Goal: Find specific page/section: Find specific page/section

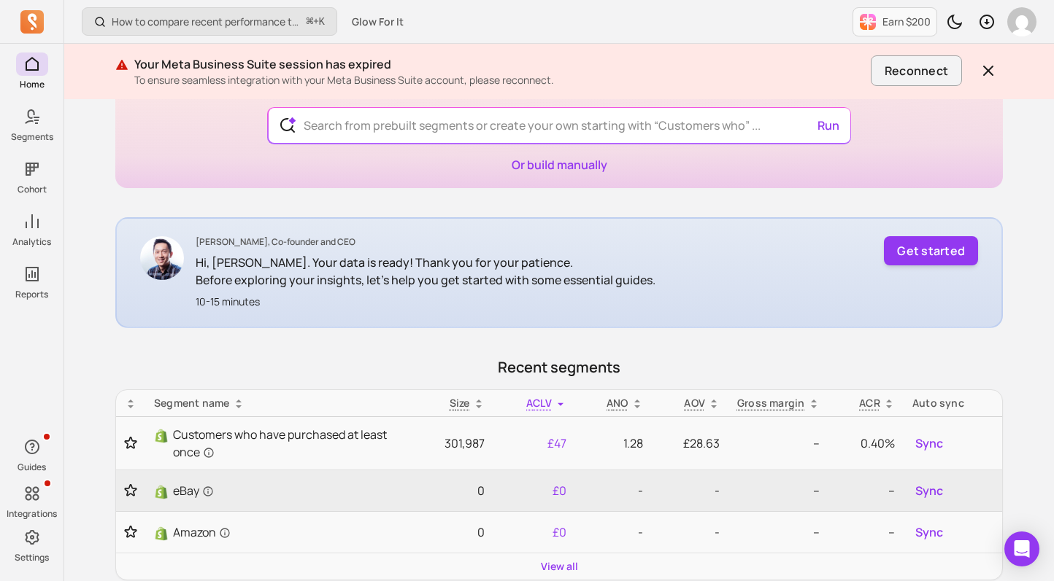
scroll to position [125, 0]
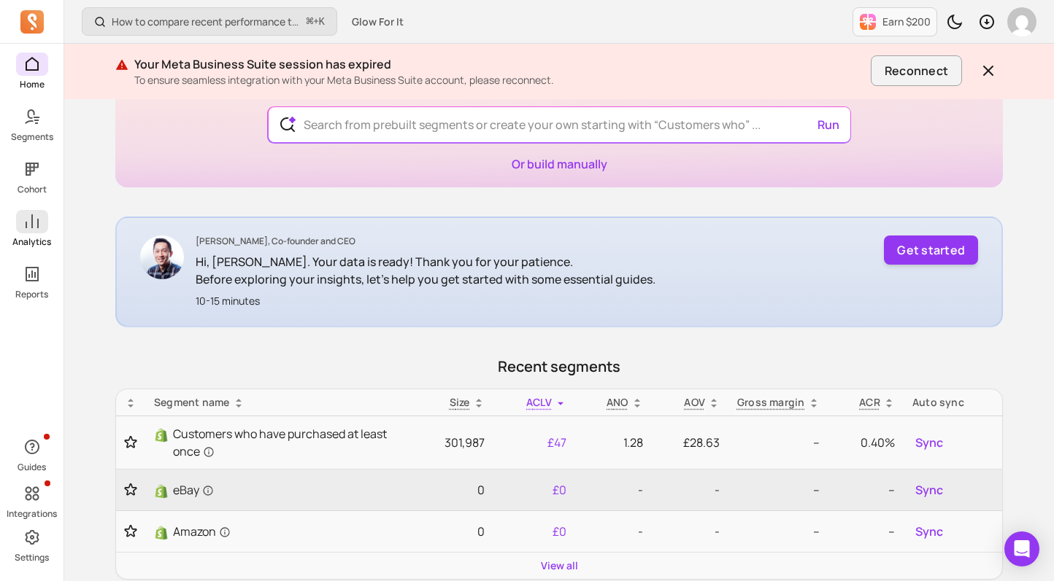
click at [31, 228] on icon at bounding box center [32, 222] width 18 height 18
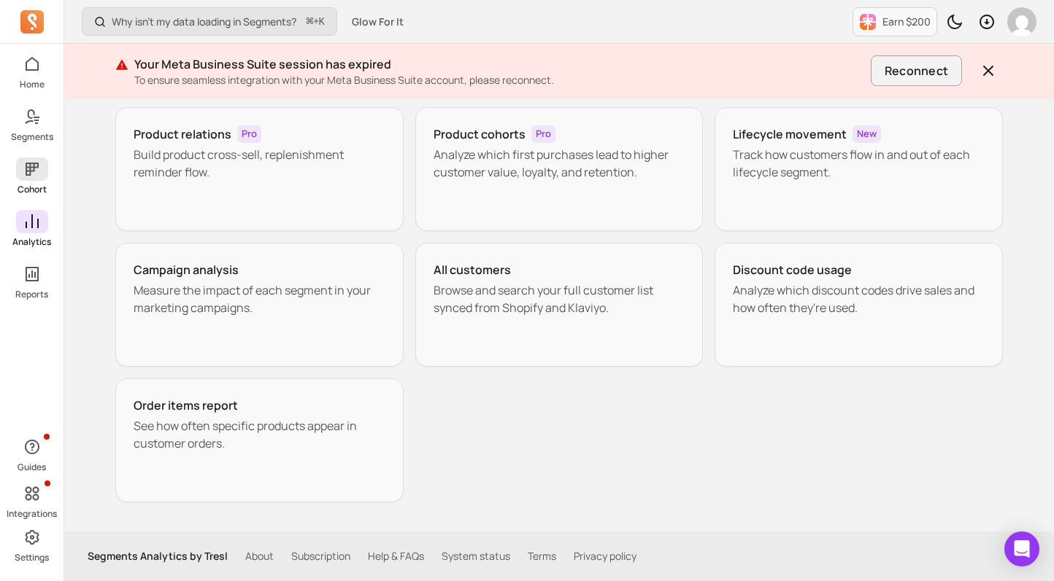
scroll to position [279, 0]
click at [40, 192] on p "Cohort" at bounding box center [32, 190] width 29 height 12
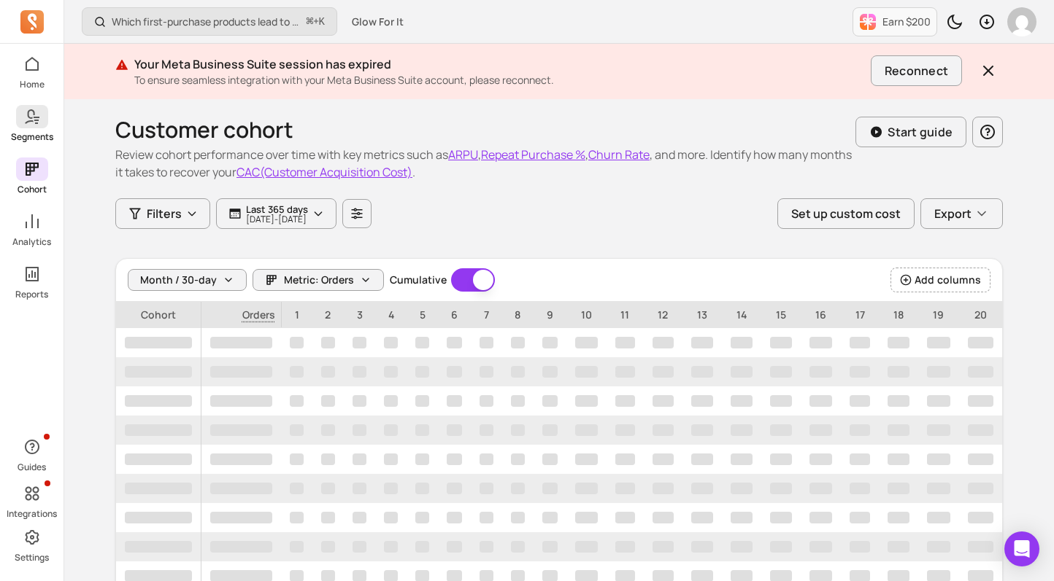
click at [32, 115] on icon at bounding box center [32, 117] width 18 height 18
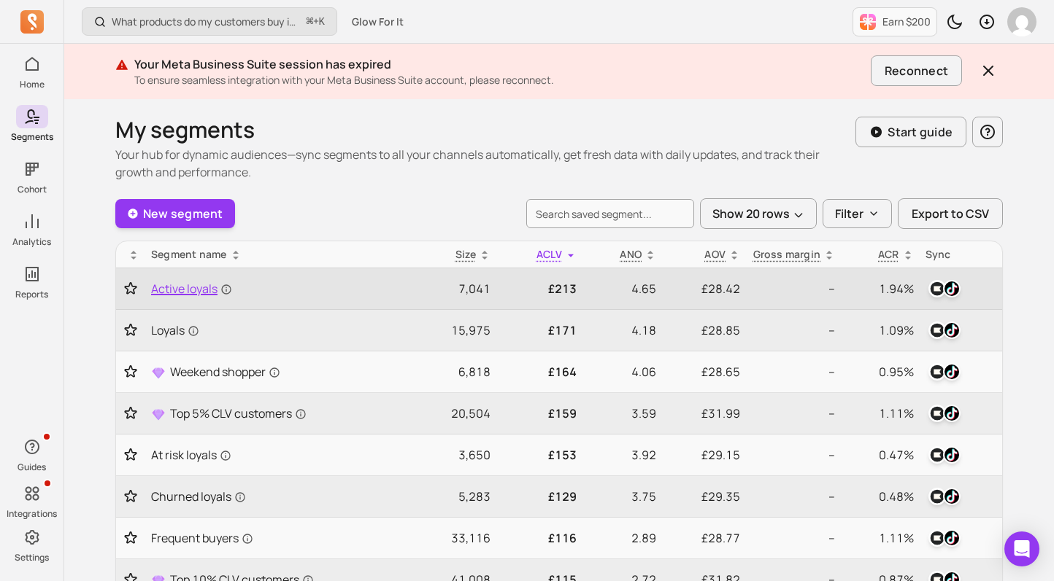
click at [179, 287] on span "Active loyals" at bounding box center [191, 289] width 81 height 18
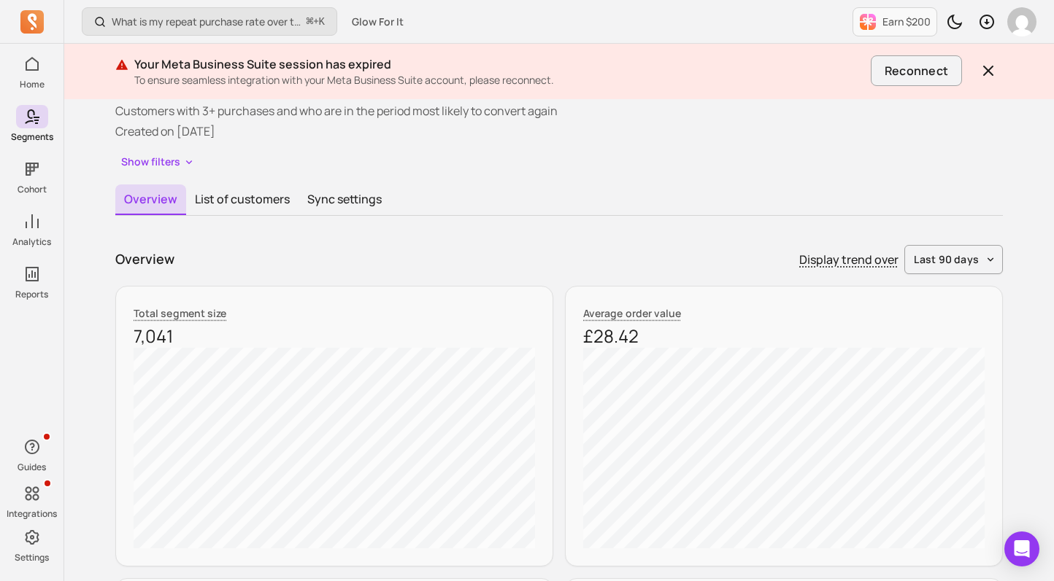
scroll to position [82, 0]
click at [255, 195] on button "List of customers" at bounding box center [242, 200] width 112 height 31
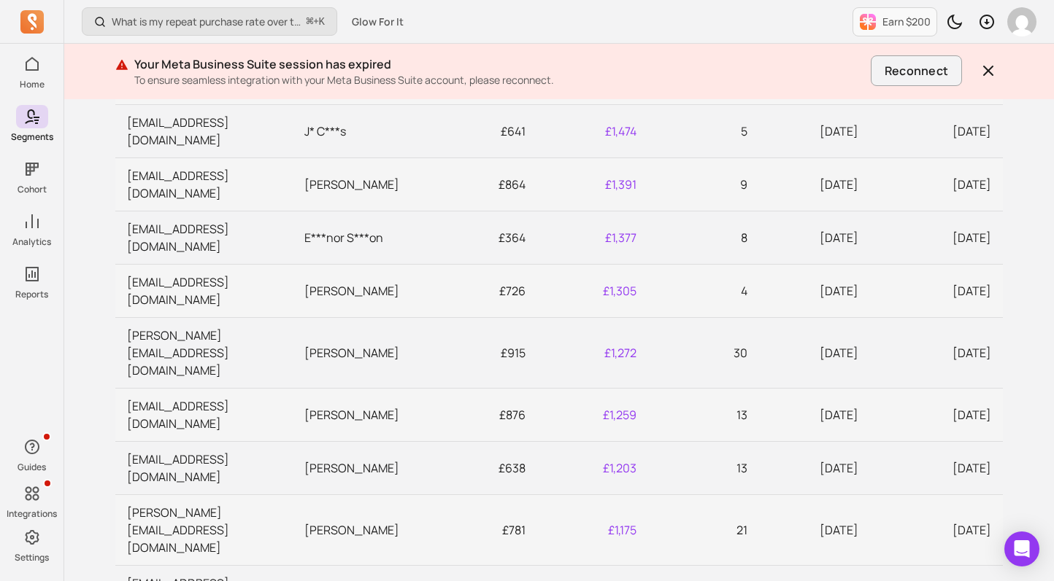
scroll to position [663, 0]
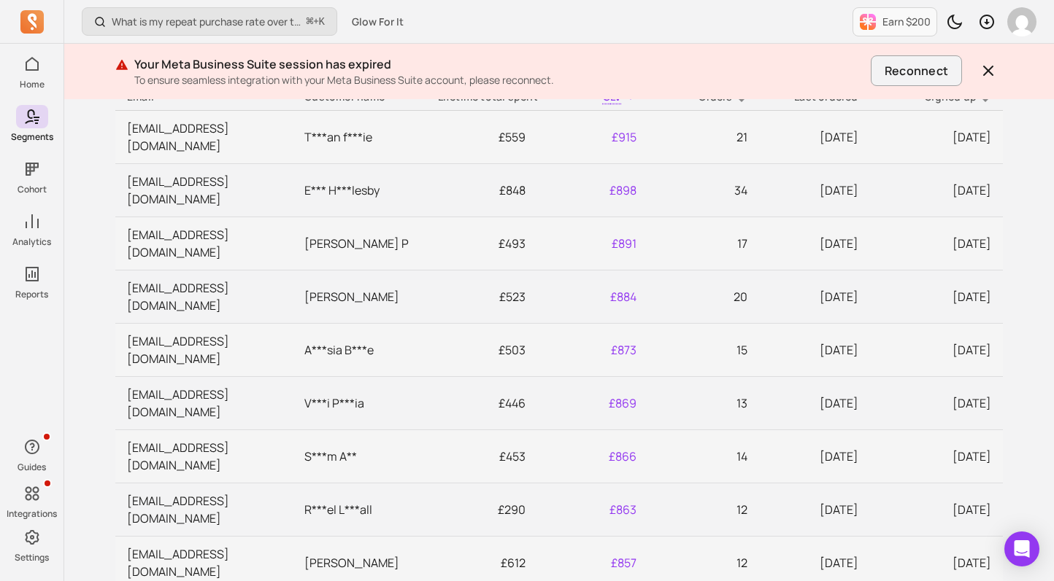
scroll to position [296, 0]
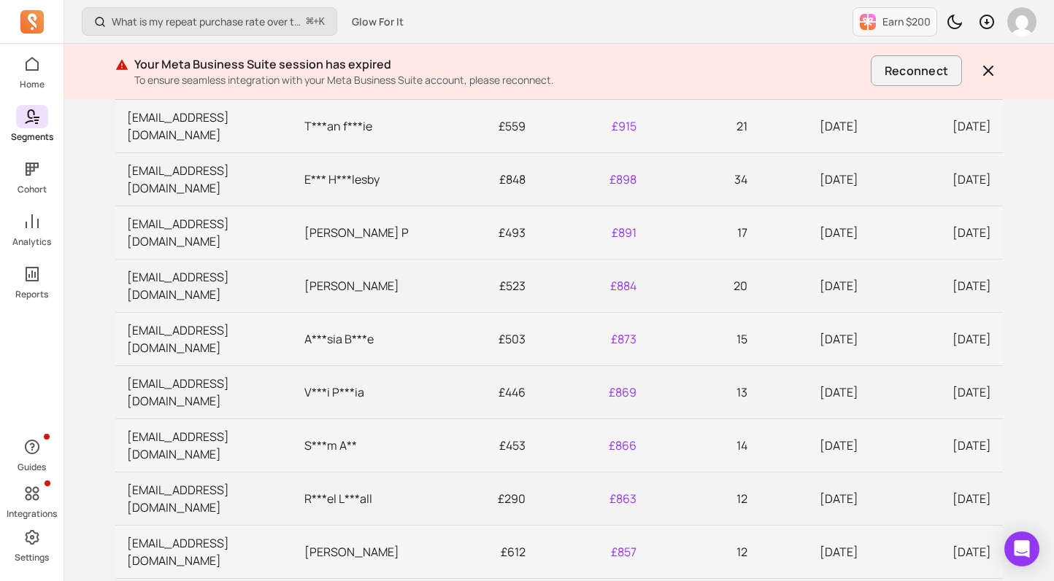
click at [29, 117] on icon at bounding box center [29, 116] width 10 height 15
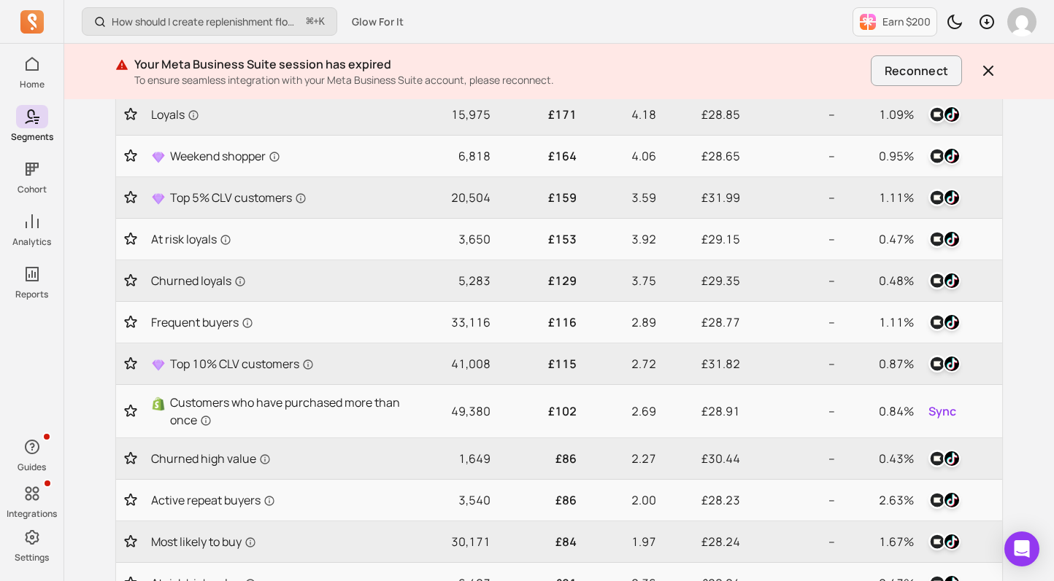
scroll to position [54, 0]
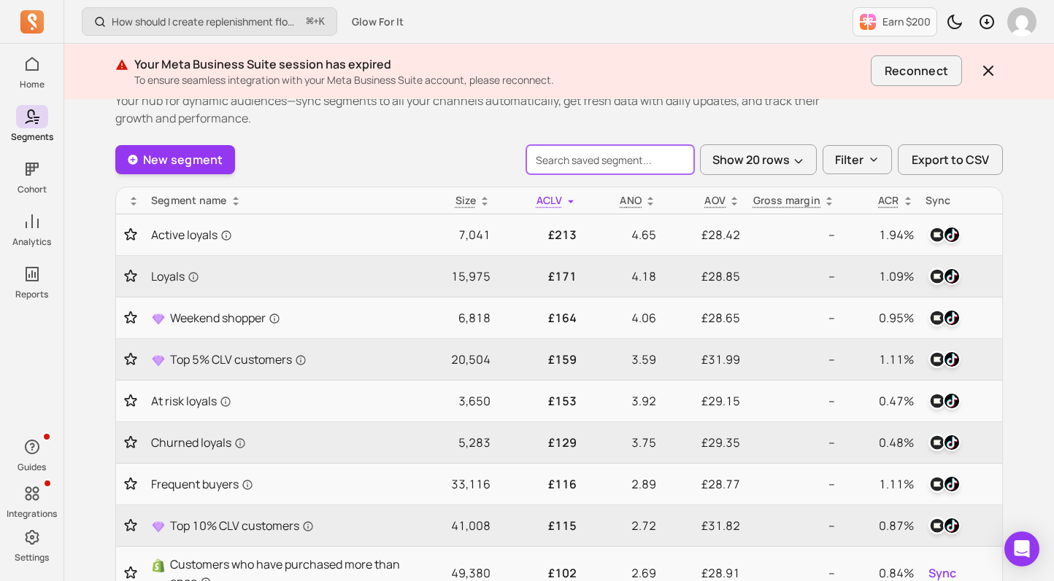
click at [573, 163] on input "search" at bounding box center [610, 159] width 168 height 29
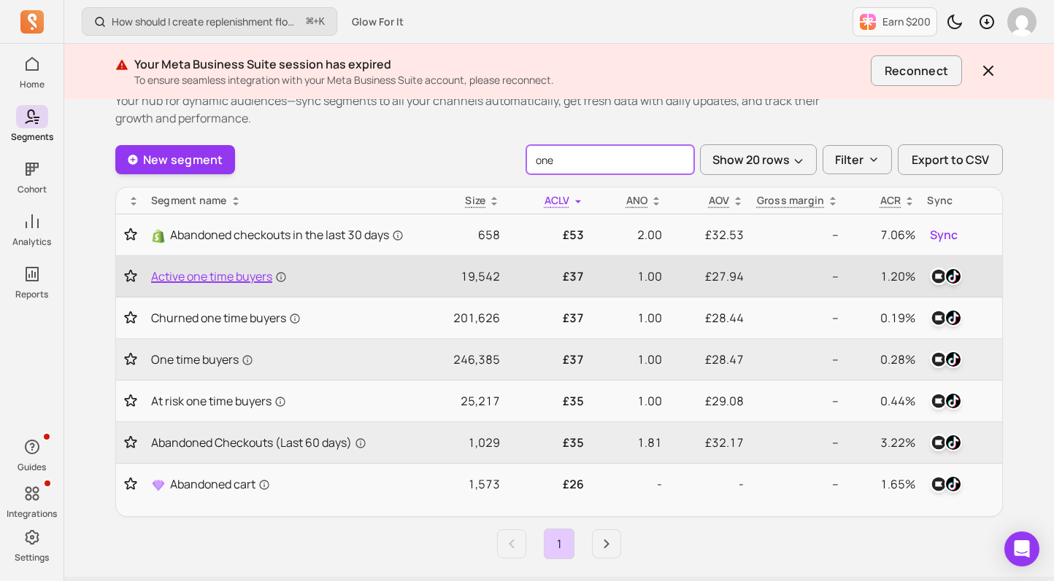
type input "one"
click at [244, 285] on span "Active one time buyers" at bounding box center [219, 277] width 136 height 18
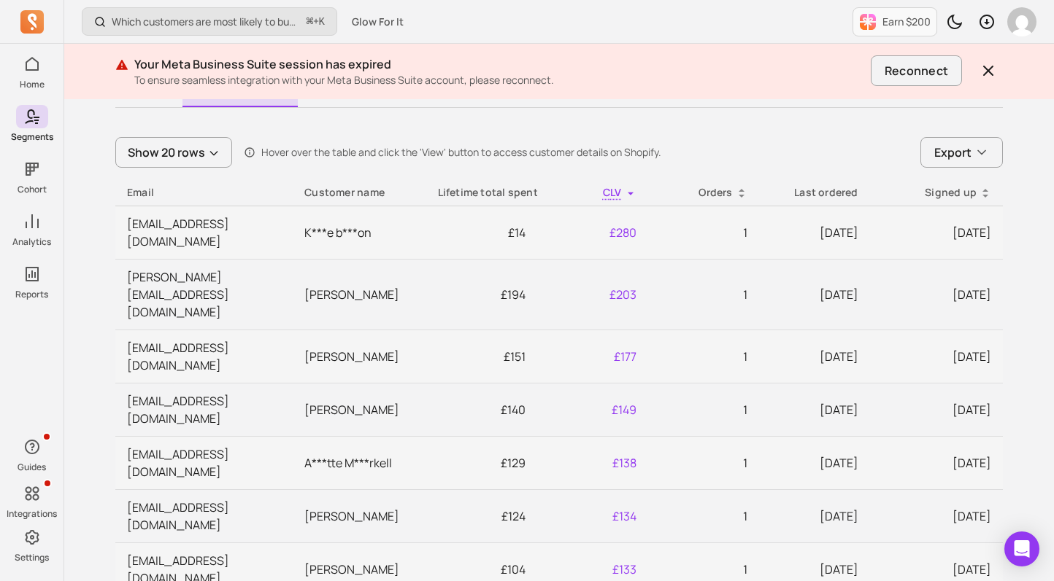
scroll to position [198, 0]
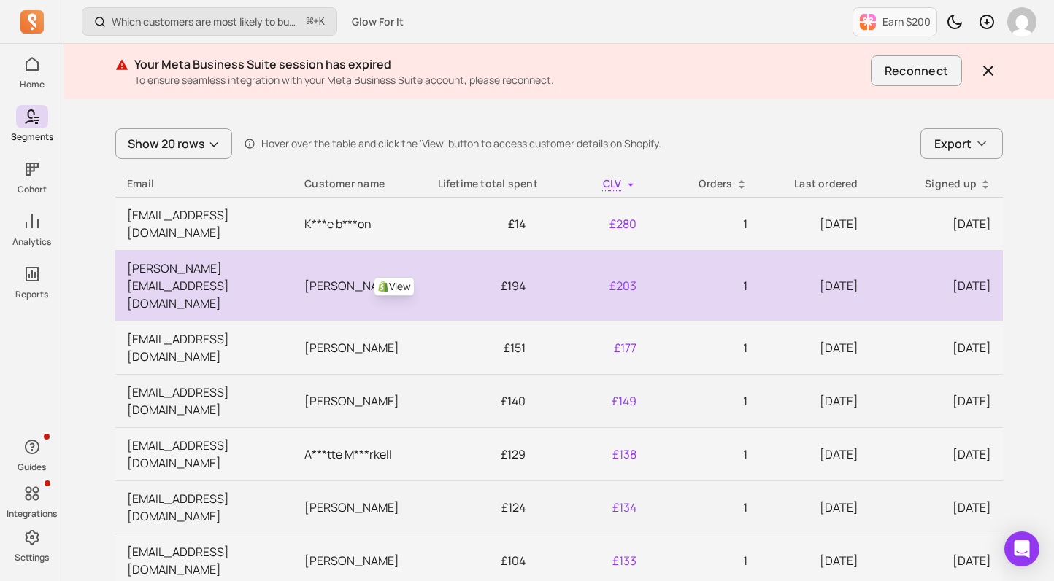
click at [400, 277] on link "View" at bounding box center [394, 286] width 41 height 19
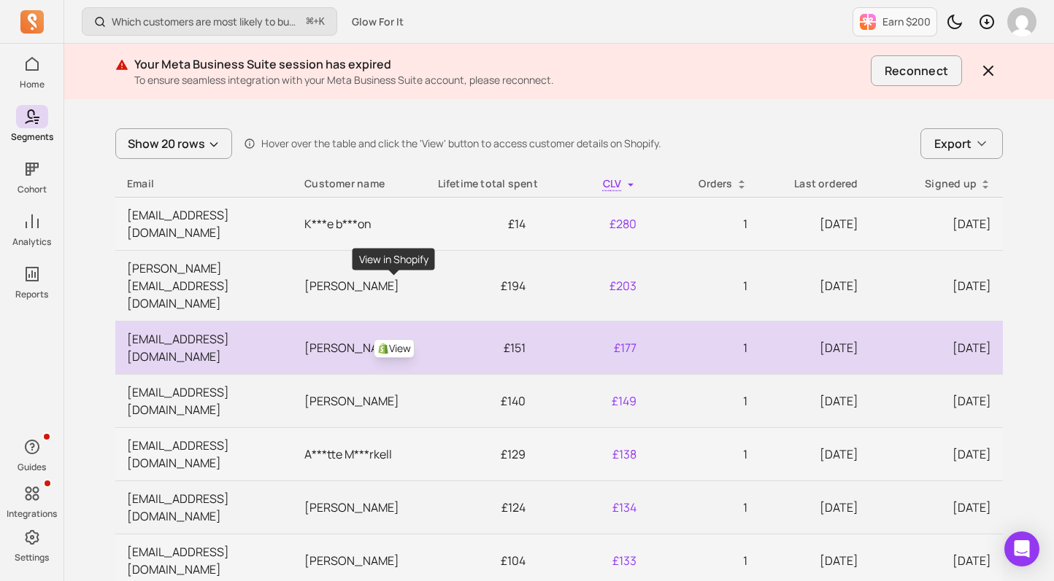
click at [388, 339] on link "View" at bounding box center [394, 348] width 41 height 19
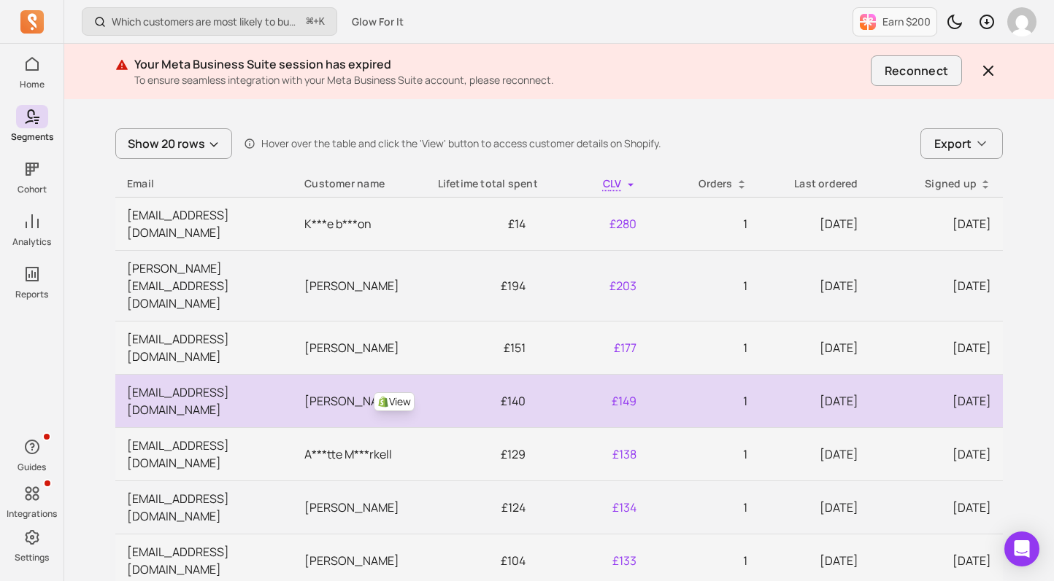
click at [394, 393] on link "View" at bounding box center [394, 402] width 41 height 19
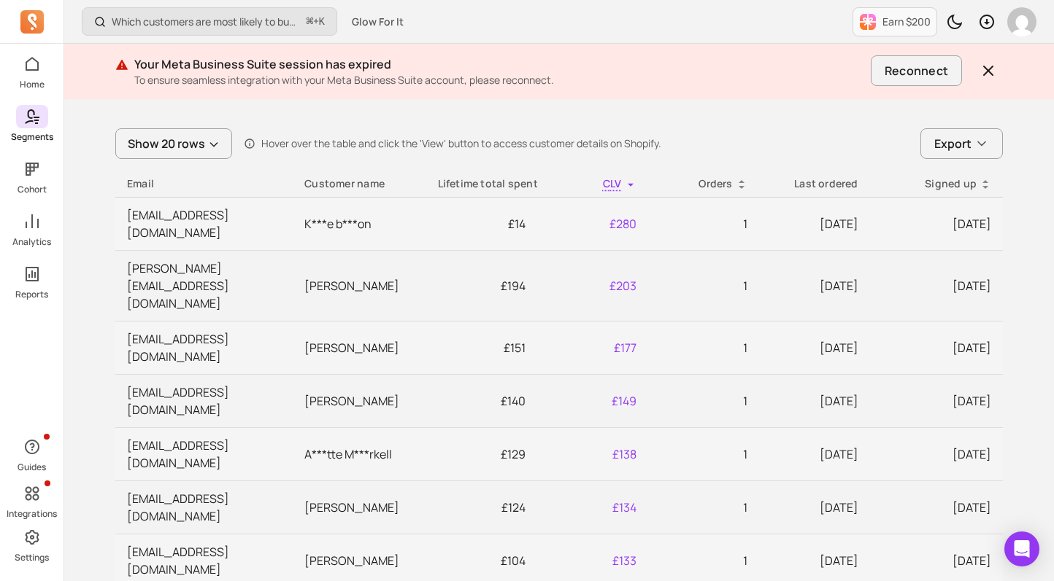
click at [31, 131] on p "Segments" at bounding box center [32, 137] width 42 height 12
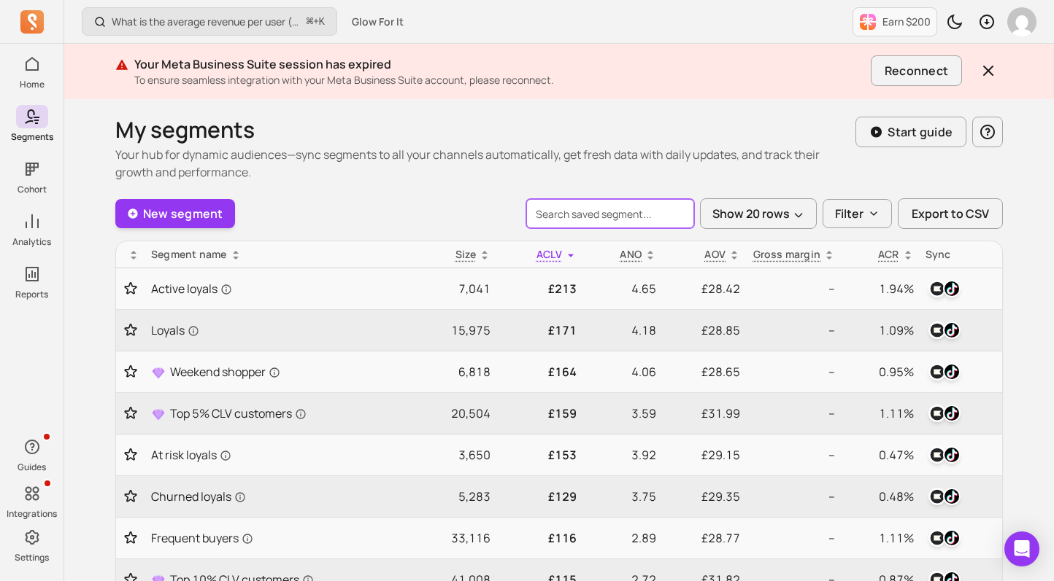
click at [598, 220] on input "search" at bounding box center [610, 213] width 168 height 29
type input "a"
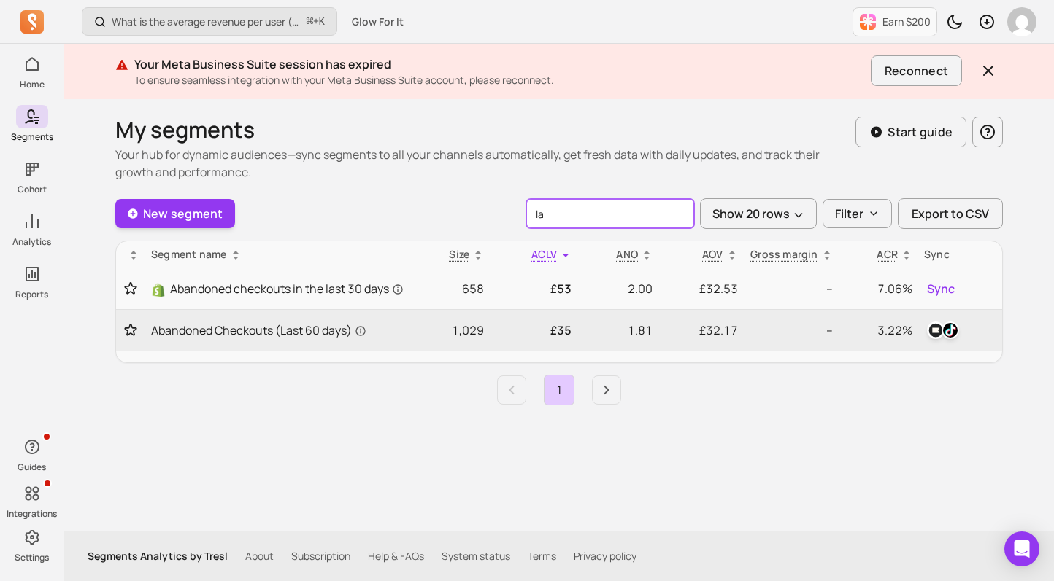
type input "l"
